Goal: Information Seeking & Learning: Check status

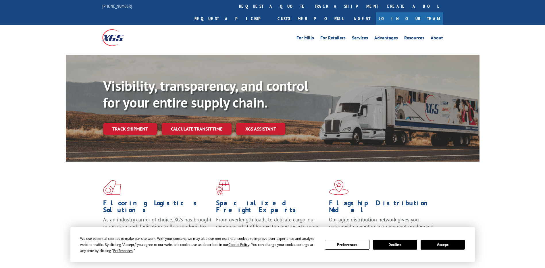
click at [124, 123] on link "Track shipment" at bounding box center [130, 129] width 54 height 12
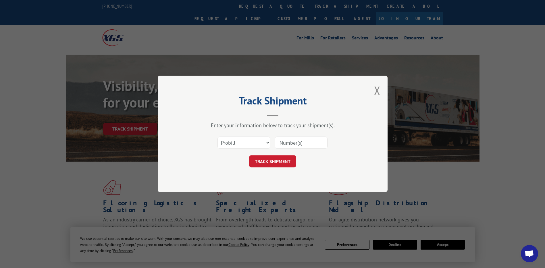
click at [301, 146] on input at bounding box center [300, 143] width 53 height 12
type input "17617118"
click at [272, 160] on button "TRACK SHIPMENT" at bounding box center [272, 161] width 47 height 12
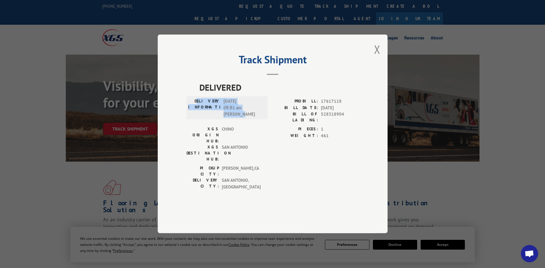
drag, startPoint x: 206, startPoint y: 116, endPoint x: 250, endPoint y: 134, distance: 47.8
click at [250, 118] on div "DELIVERY INFORMATION: [DATE] 09:51 am [PERSON_NAME]" at bounding box center [227, 108] width 78 height 20
drag, startPoint x: 250, startPoint y: 134, endPoint x: 254, endPoint y: 135, distance: 4.2
click at [258, 119] on div "DELIVERY INFORMATION: [DATE] 09:51 am [PERSON_NAME]" at bounding box center [226, 107] width 81 height 23
click at [203, 115] on label "DELIVERY INFORMATION:" at bounding box center [204, 108] width 32 height 20
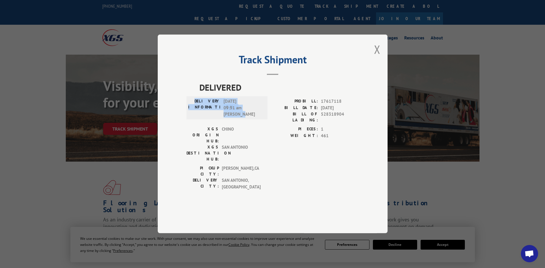
drag, startPoint x: 201, startPoint y: 116, endPoint x: 250, endPoint y: 134, distance: 52.1
click at [250, 118] on div "DELIVERY INFORMATION: [DATE] 09:51 am [PERSON_NAME]" at bounding box center [227, 108] width 78 height 20
drag, startPoint x: 250, startPoint y: 134, endPoint x: 239, endPoint y: 125, distance: 14.3
copy div "DELIVERY INFORMATION: [DATE] 09:51 am [PERSON_NAME]"
